Goal: Check status: Check status

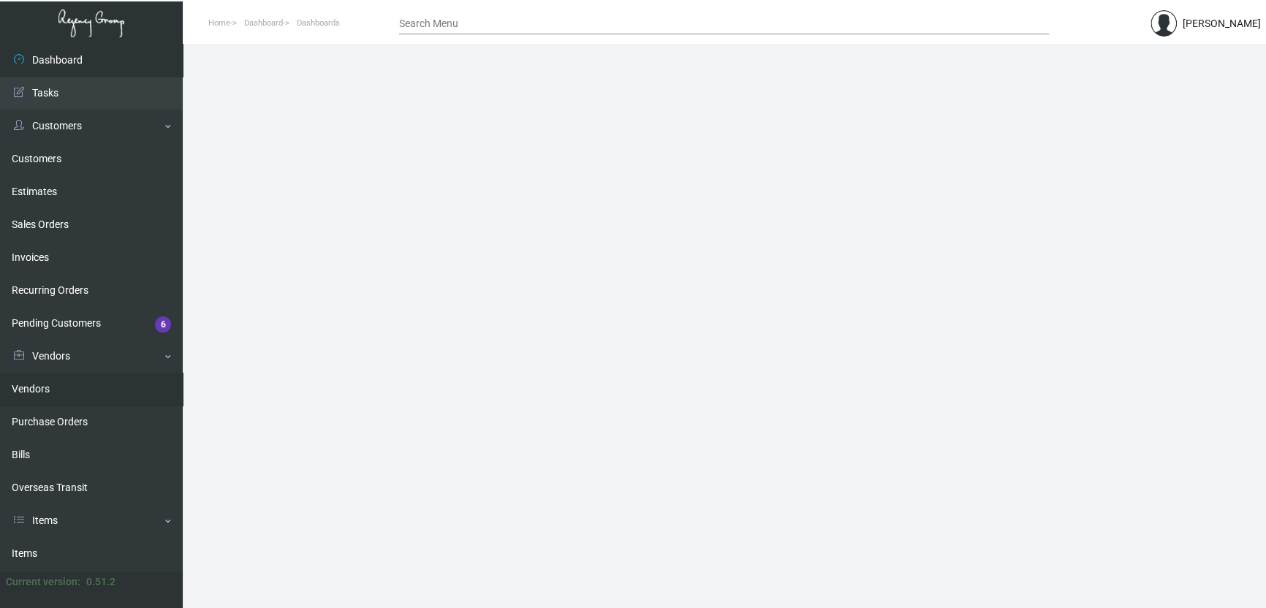
drag, startPoint x: 61, startPoint y: 409, endPoint x: 71, endPoint y: 400, distance: 12.9
click at [61, 409] on link "Purchase Orders" at bounding box center [91, 422] width 183 height 33
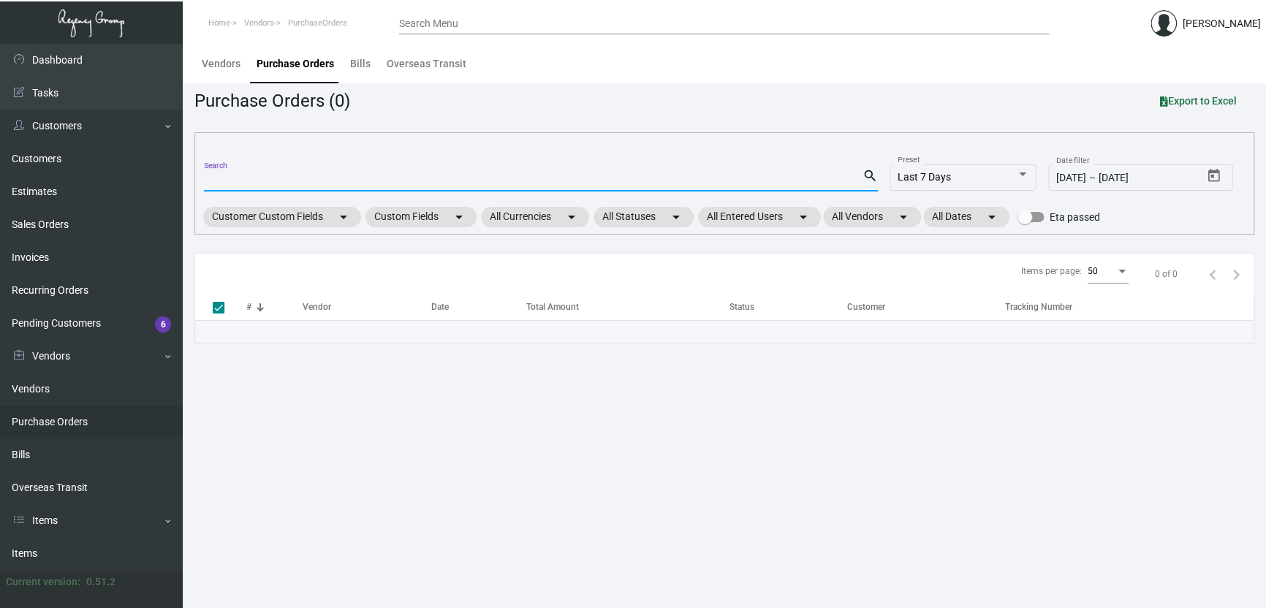
click at [264, 175] on input "Search" at bounding box center [533, 181] width 658 height 12
paste input "106328"
type input "106328"
click at [298, 175] on input "106328" at bounding box center [533, 181] width 658 height 12
checkbox input "false"
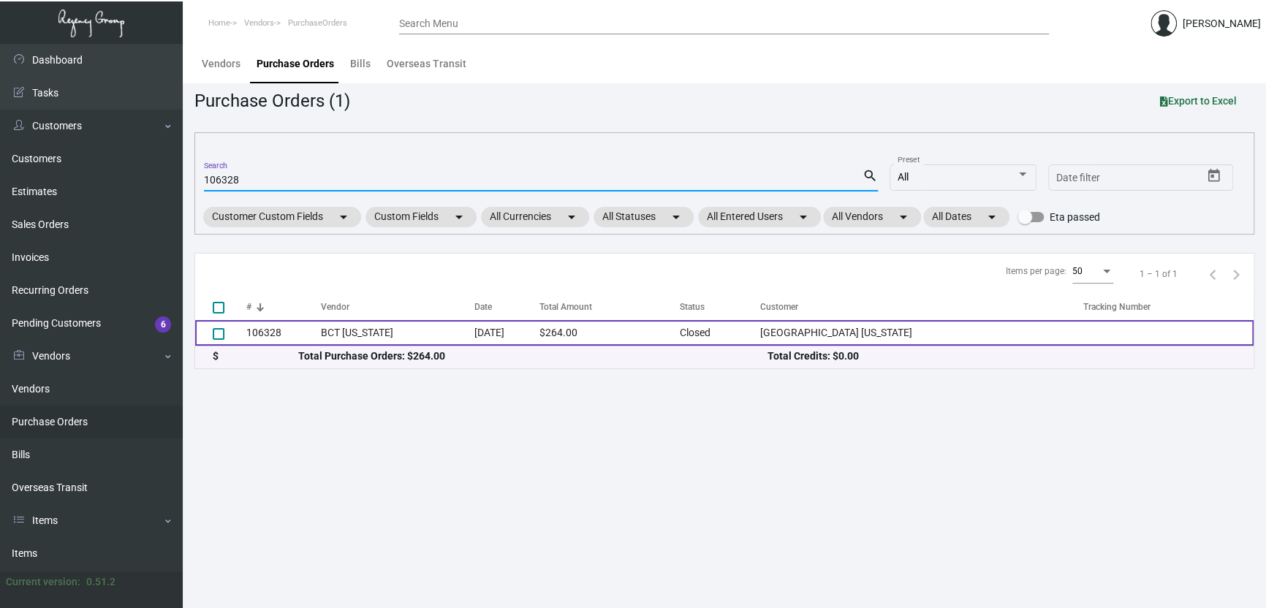
click at [406, 340] on td "BCT [US_STATE]" at bounding box center [397, 333] width 153 height 26
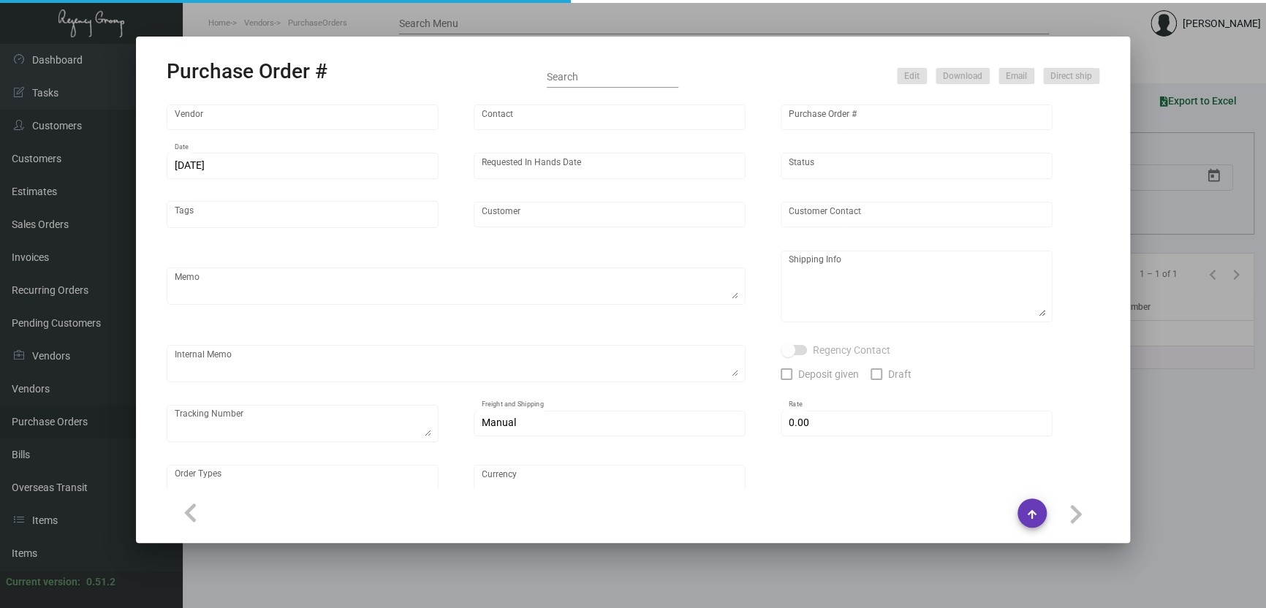
type input "BCT [US_STATE]"
type input "[PERSON_NAME]"
type input "106328"
type input "[DATE]"
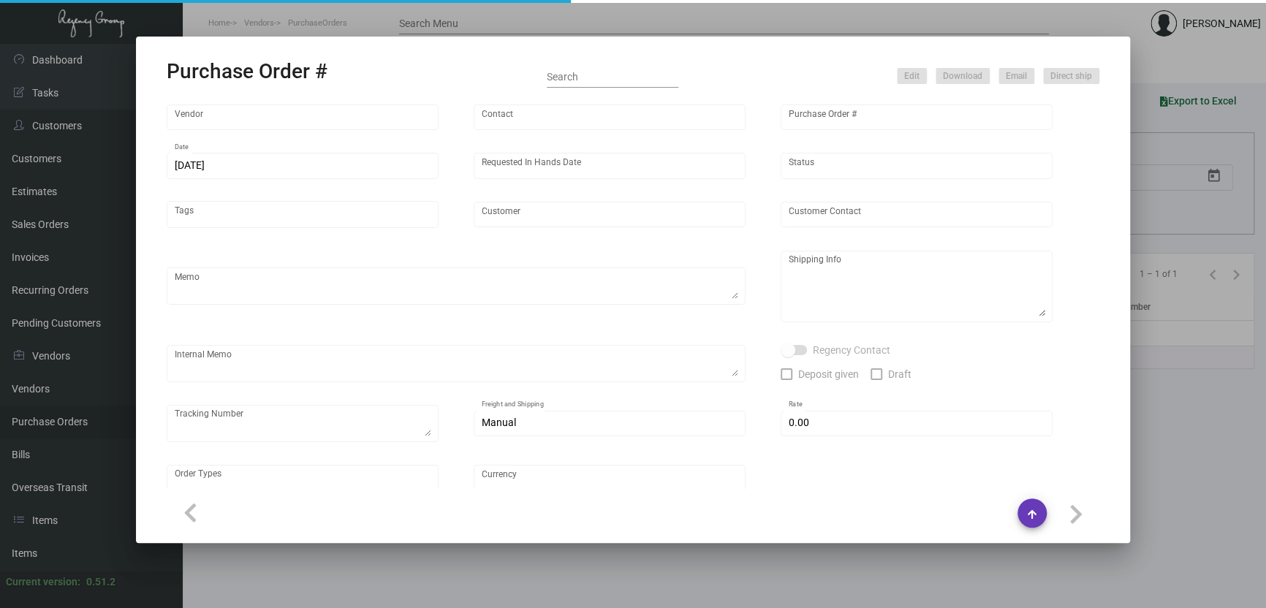
type input "[GEOGRAPHIC_DATA] [US_STATE]"
type input "[GEOGRAPHIC_DATA]"
type textarea "**ANY PRICE DISCREPANCY MUST BE CALLED OUT PRIOR TO PROCEEDING WITH THIS ORDER …"
type textarea "[GEOGRAPHIC_DATA] [US_STATE] - [GEOGRAPHIC_DATA] [STREET_ADDRESS][US_STATE]"
type input "$ 0.00"
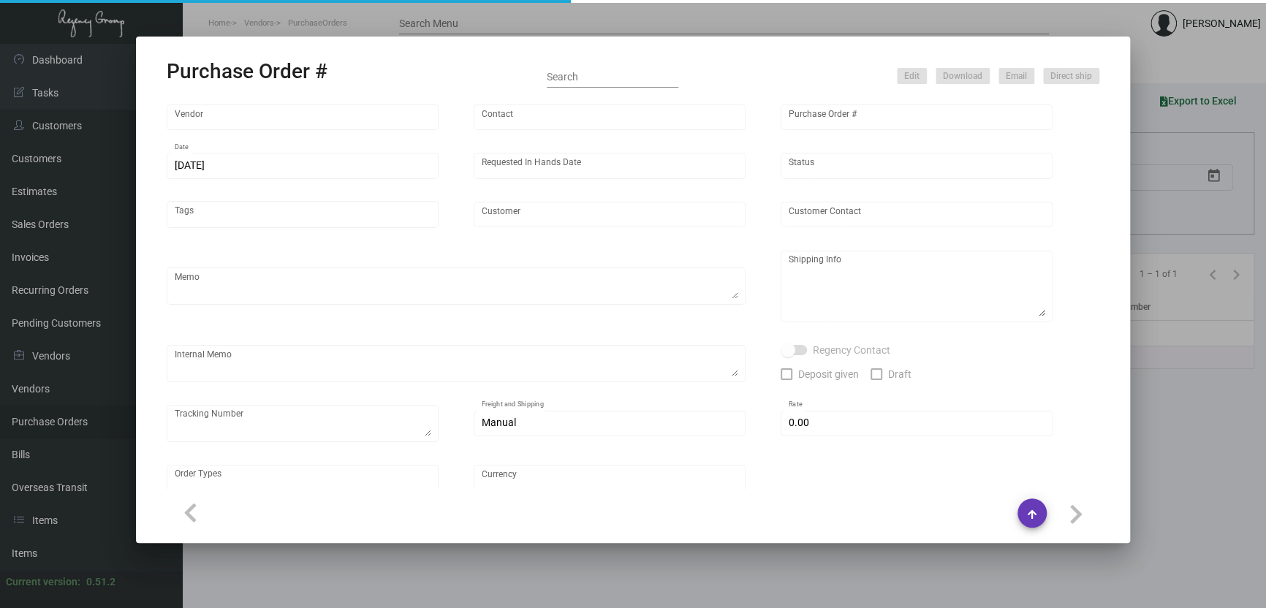
type input "United States Dollar $"
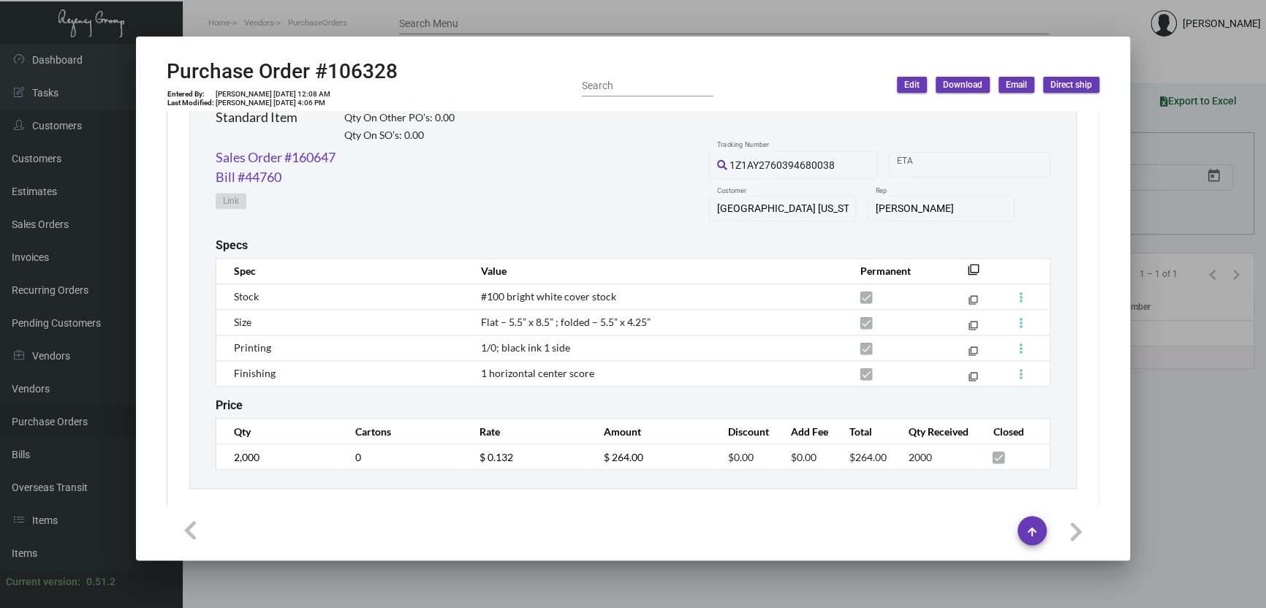
scroll to position [754, 0]
